Goal: Task Accomplishment & Management: Complete application form

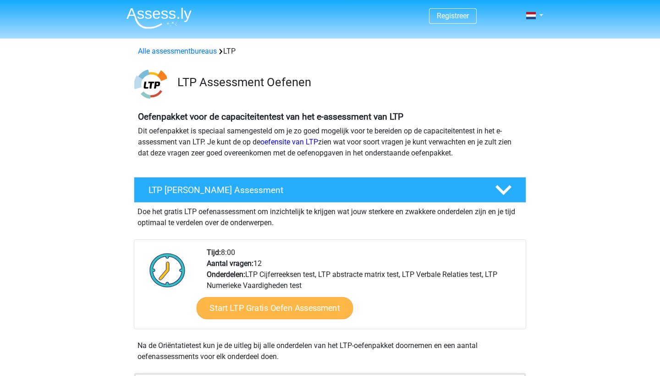
click at [263, 309] on link "Start LTP Gratis Oefen Assessment" at bounding box center [275, 308] width 157 height 22
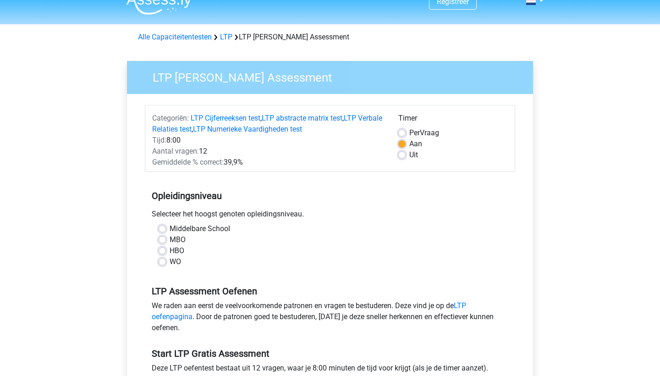
scroll to position [18, 0]
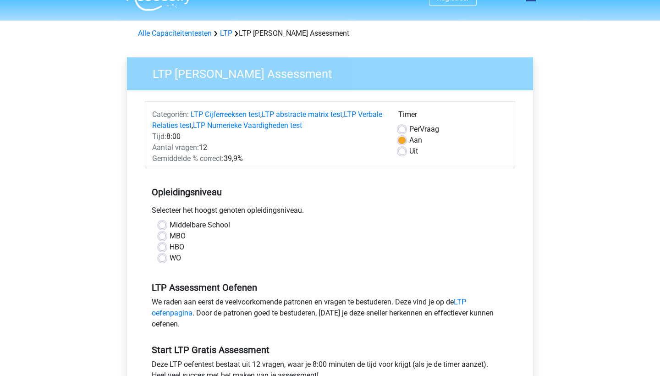
click at [170, 257] on label "WO" at bounding box center [175, 258] width 11 height 11
click at [164, 257] on input "WO" at bounding box center [162, 257] width 7 height 9
radio input "true"
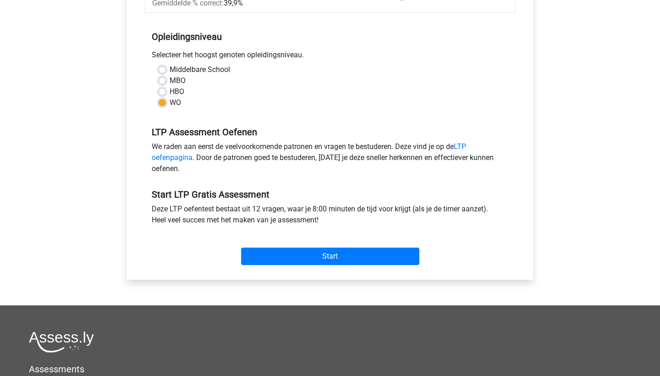
scroll to position [175, 0]
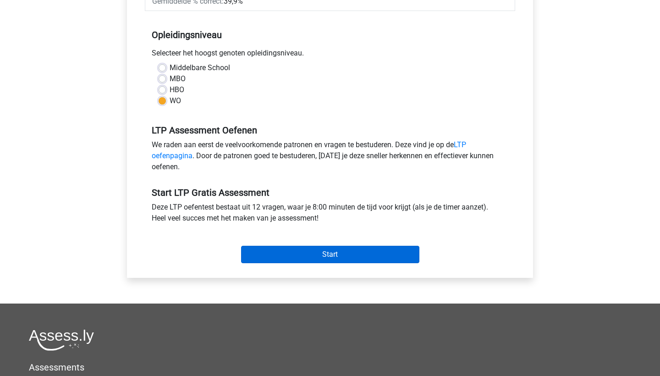
click at [284, 254] on input "Start" at bounding box center [330, 254] width 178 height 17
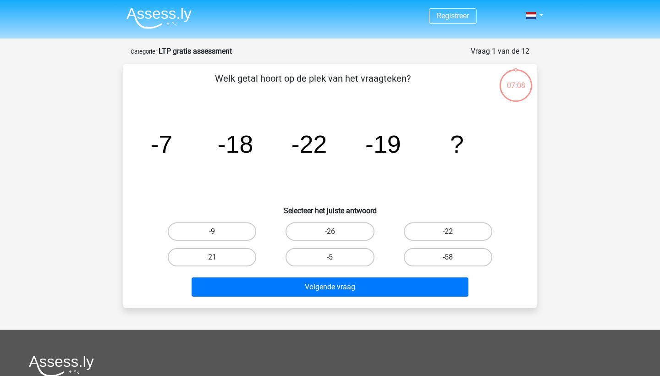
click at [224, 231] on label "-9" at bounding box center [212, 231] width 88 height 18
click at [218, 232] on input "-9" at bounding box center [215, 235] width 6 height 6
radio input "true"
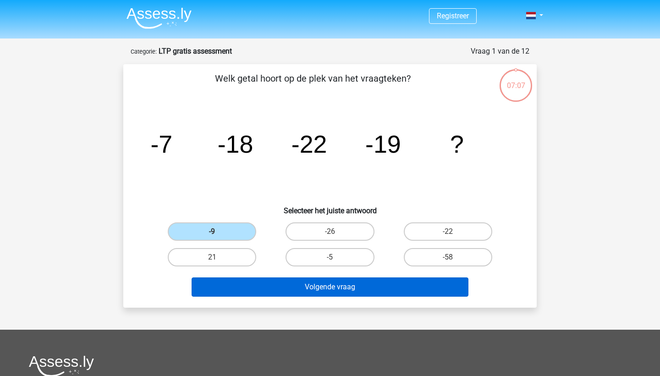
click at [247, 285] on button "Volgende vraag" at bounding box center [330, 286] width 277 height 19
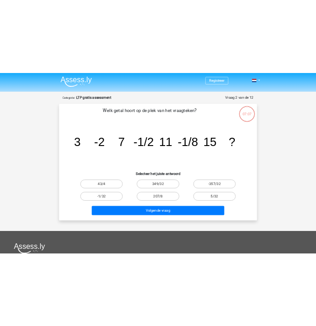
scroll to position [46, 0]
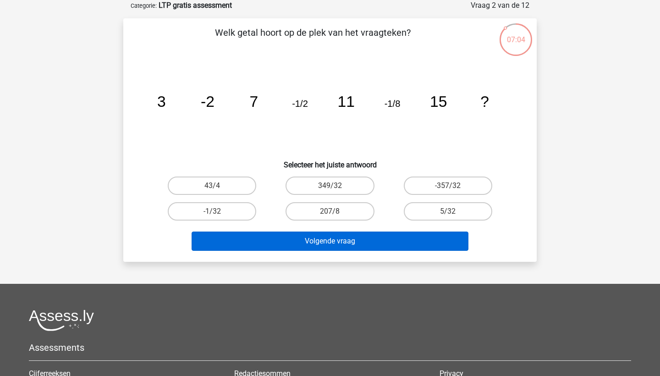
click at [264, 246] on button "Volgende vraag" at bounding box center [330, 241] width 277 height 19
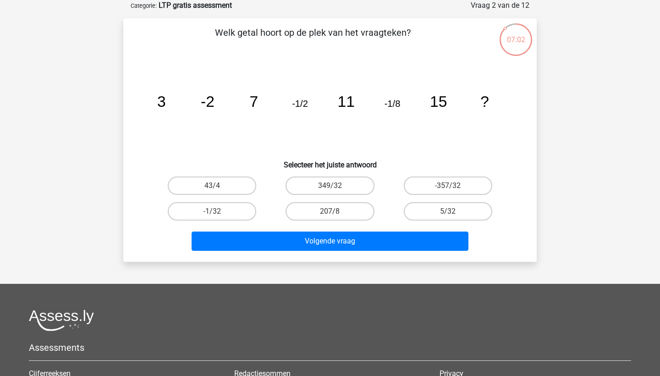
click at [277, 135] on icon "image/svg+xml 3 -2 7 -1/2 11 -1/8 15 ?" at bounding box center [330, 107] width 370 height 93
click at [233, 213] on label "-1/32" at bounding box center [212, 211] width 88 height 18
click at [218, 213] on input "-1/32" at bounding box center [215, 214] width 6 height 6
radio input "true"
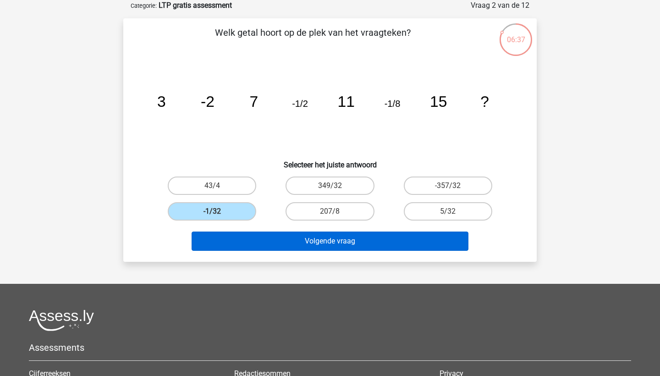
click at [245, 241] on button "Volgende vraag" at bounding box center [330, 241] width 277 height 19
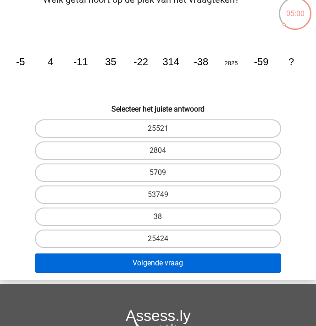
click at [132, 265] on button "Volgende vraag" at bounding box center [158, 262] width 246 height 19
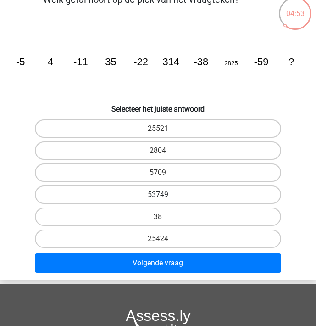
click at [166, 193] on label "53749" at bounding box center [158, 194] width 246 height 18
click at [164, 194] on input "53749" at bounding box center [161, 197] width 6 height 6
radio input "true"
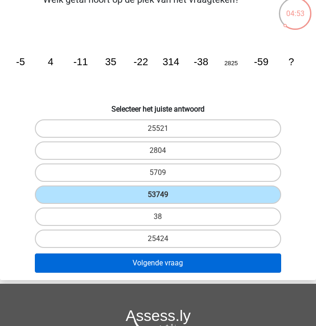
click at [161, 261] on button "Volgende vraag" at bounding box center [158, 262] width 246 height 19
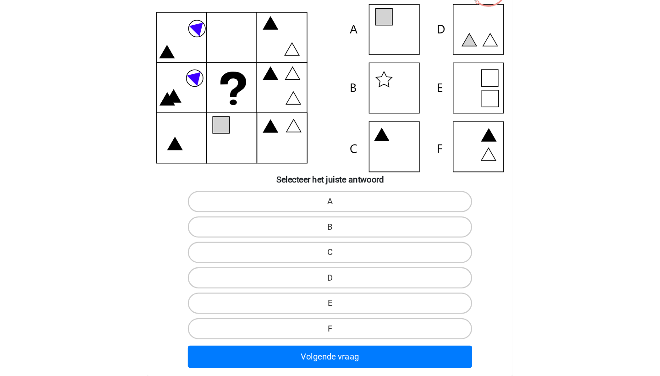
scroll to position [72, 0]
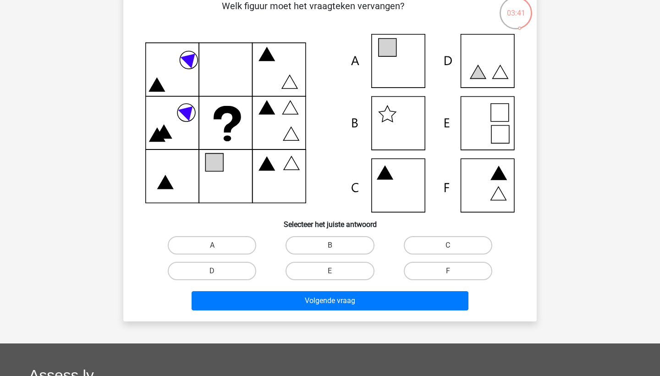
click at [397, 71] on icon at bounding box center [330, 123] width 370 height 178
click at [239, 247] on label "A" at bounding box center [212, 245] width 88 height 18
click at [218, 247] on input "A" at bounding box center [215, 248] width 6 height 6
radio input "true"
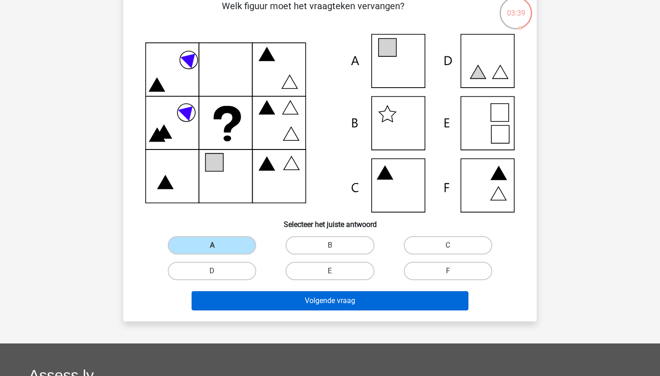
click at [246, 303] on button "Volgende vraag" at bounding box center [330, 300] width 277 height 19
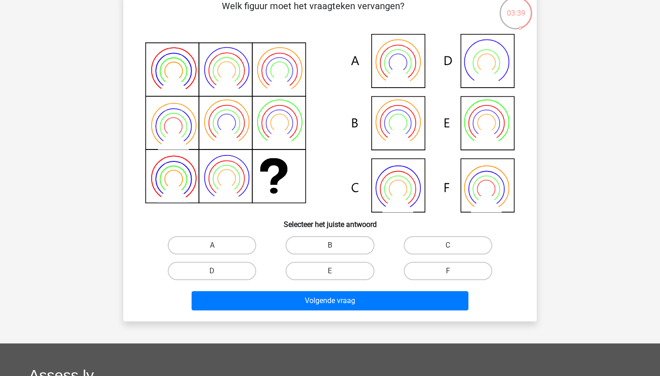
scroll to position [46, 0]
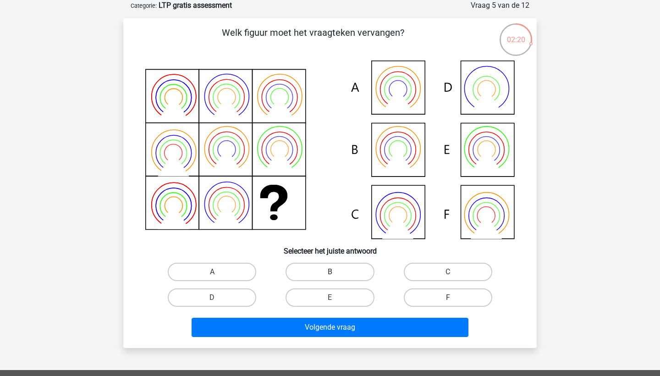
click at [318, 269] on label "B" at bounding box center [330, 272] width 88 height 18
click at [330, 272] on input "B" at bounding box center [333, 275] width 6 height 6
radio input "true"
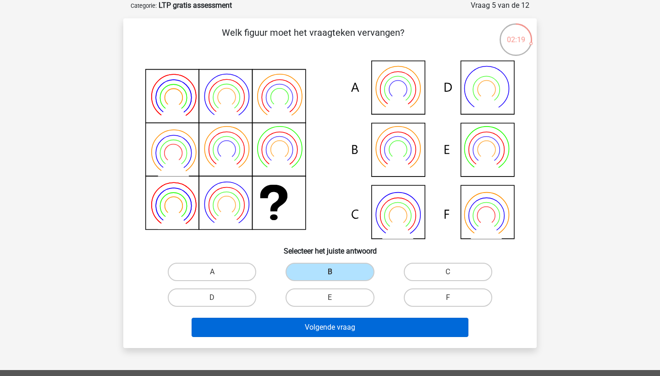
click at [315, 328] on button "Volgende vraag" at bounding box center [330, 327] width 277 height 19
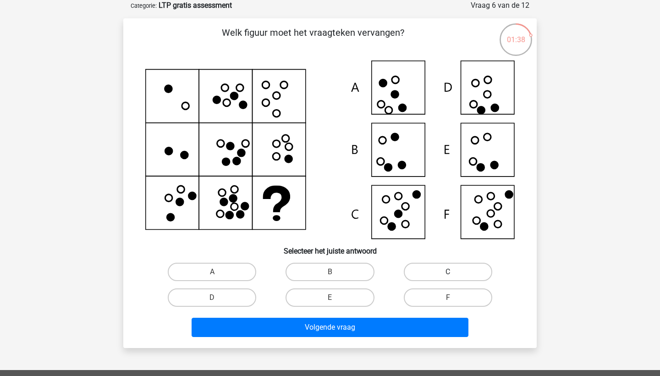
click at [429, 267] on label "C" at bounding box center [448, 272] width 88 height 18
click at [448, 272] on input "C" at bounding box center [451, 275] width 6 height 6
radio input "true"
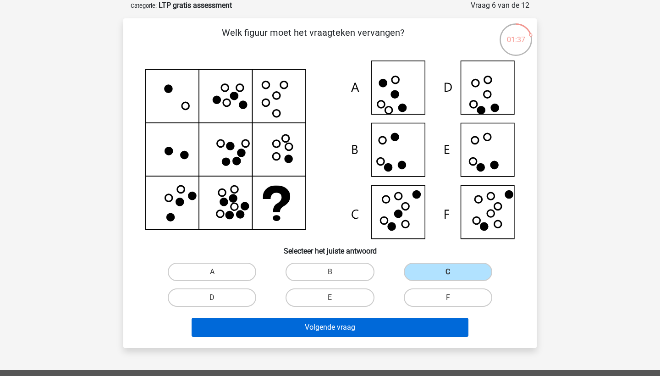
click at [395, 326] on button "Volgende vraag" at bounding box center [330, 327] width 277 height 19
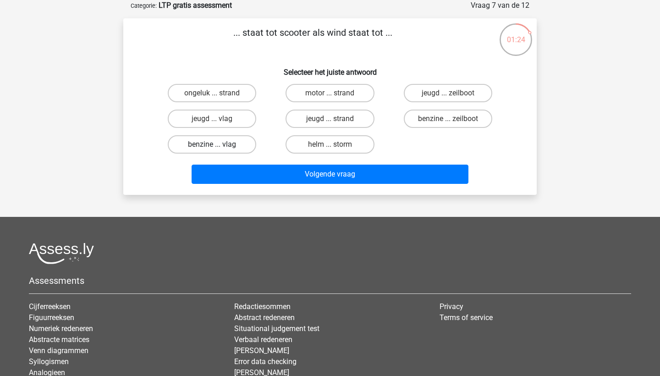
click at [238, 146] on label "benzine ... vlag" at bounding box center [212, 144] width 88 height 18
click at [218, 146] on input "benzine ... vlag" at bounding box center [215, 147] width 6 height 6
radio input "true"
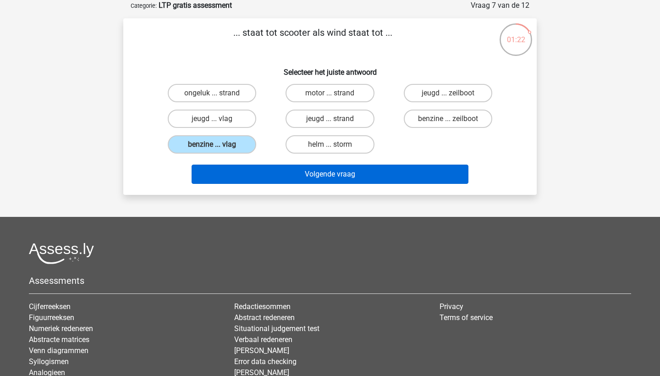
click at [291, 172] on button "Volgende vraag" at bounding box center [330, 174] width 277 height 19
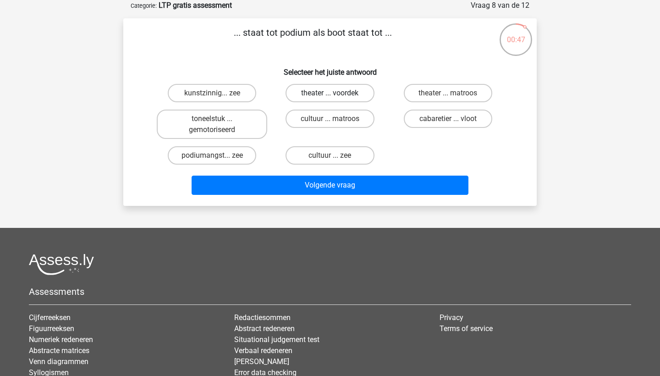
click at [337, 94] on label "theater ... voordek" at bounding box center [330, 93] width 88 height 18
click at [336, 94] on input "theater ... voordek" at bounding box center [333, 96] width 6 height 6
radio input "true"
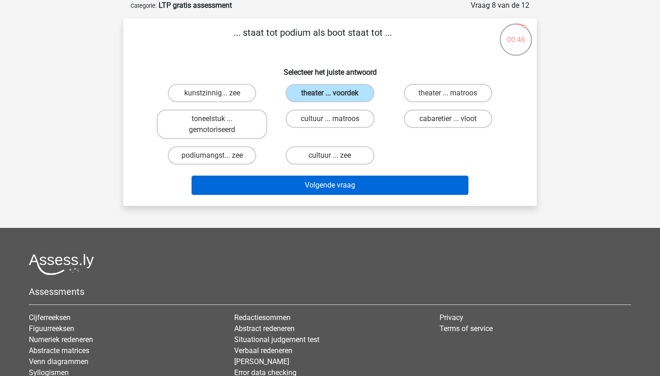
click at [331, 185] on button "Volgende vraag" at bounding box center [330, 185] width 277 height 19
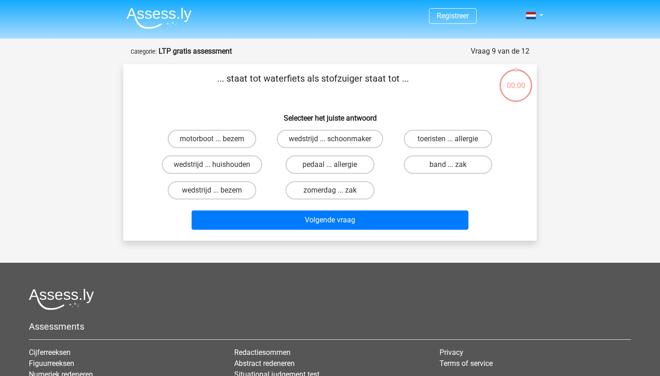
scroll to position [46, 0]
